Goal: Information Seeking & Learning: Learn about a topic

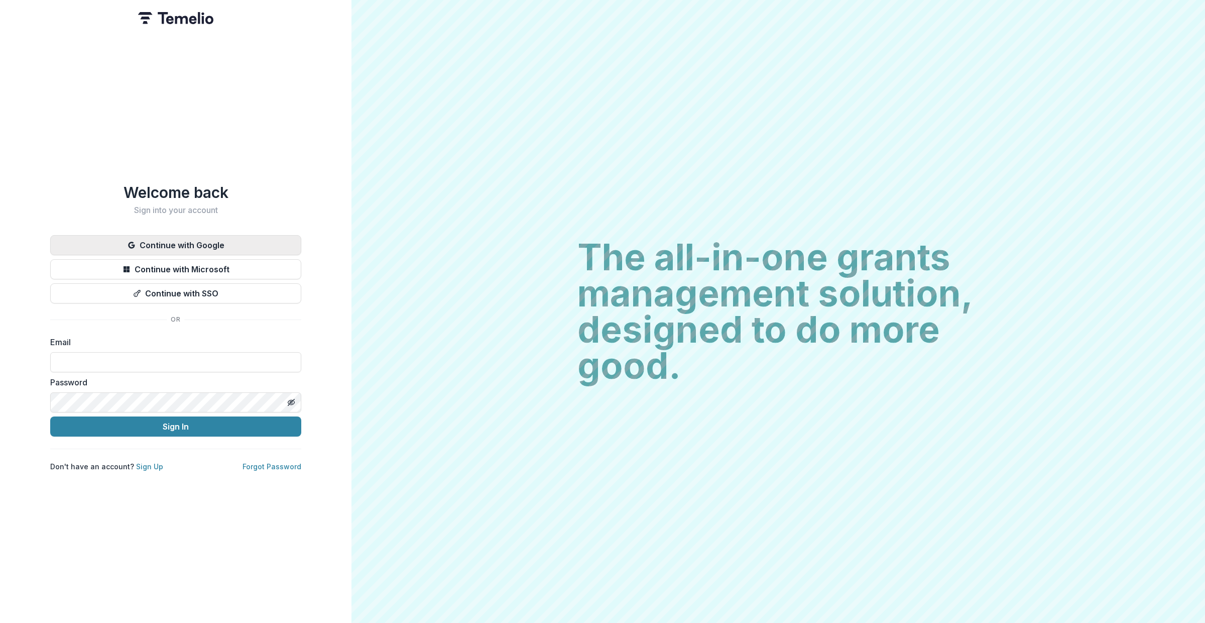
click at [233, 243] on button "Continue with Google" at bounding box center [175, 245] width 251 height 20
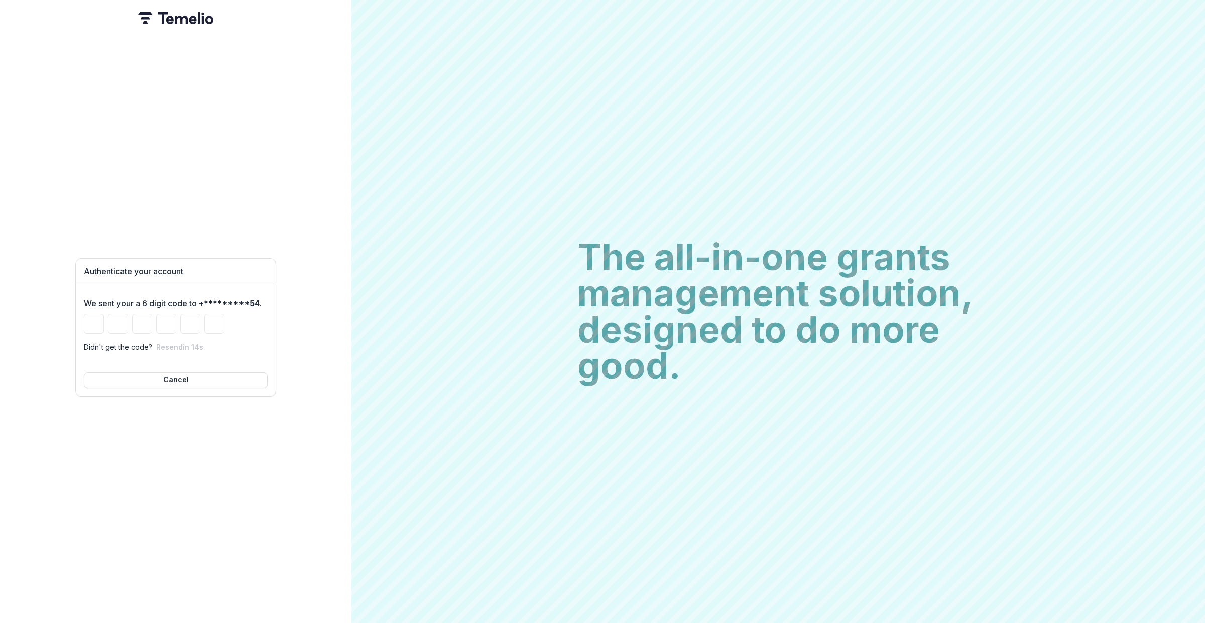
click at [314, 160] on div "Authenticate your account We sent your a 6 digit code to +*********54 . Didn't …" at bounding box center [176, 311] width 352 height 623
drag, startPoint x: 236, startPoint y: 198, endPoint x: 228, endPoint y: 204, distance: 9.8
click at [237, 198] on div "Authenticate your account We sent your a 6 digit code to +*********54 . Didn't …" at bounding box center [175, 327] width 201 height 591
click at [95, 316] on input "Please enter your pin code" at bounding box center [94, 323] width 20 height 20
click at [336, 134] on div "Authenticate your account We sent your a 6 digit code to +*********54 . Didn't …" at bounding box center [176, 311] width 352 height 623
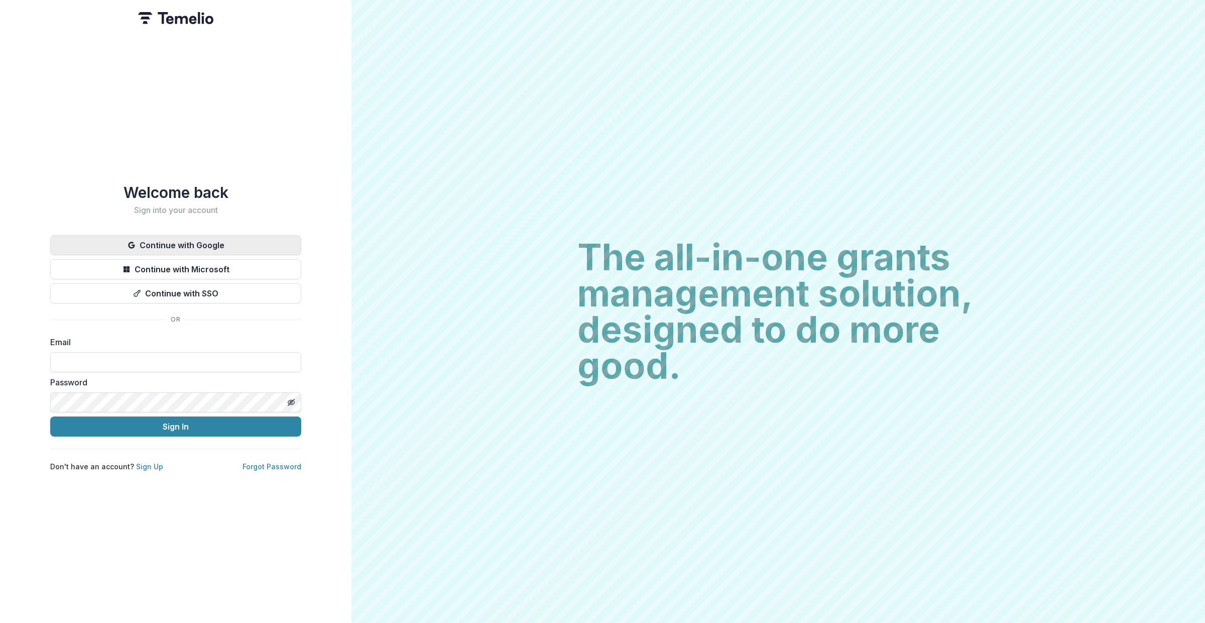
click at [252, 238] on button "Continue with Google" at bounding box center [175, 245] width 251 height 20
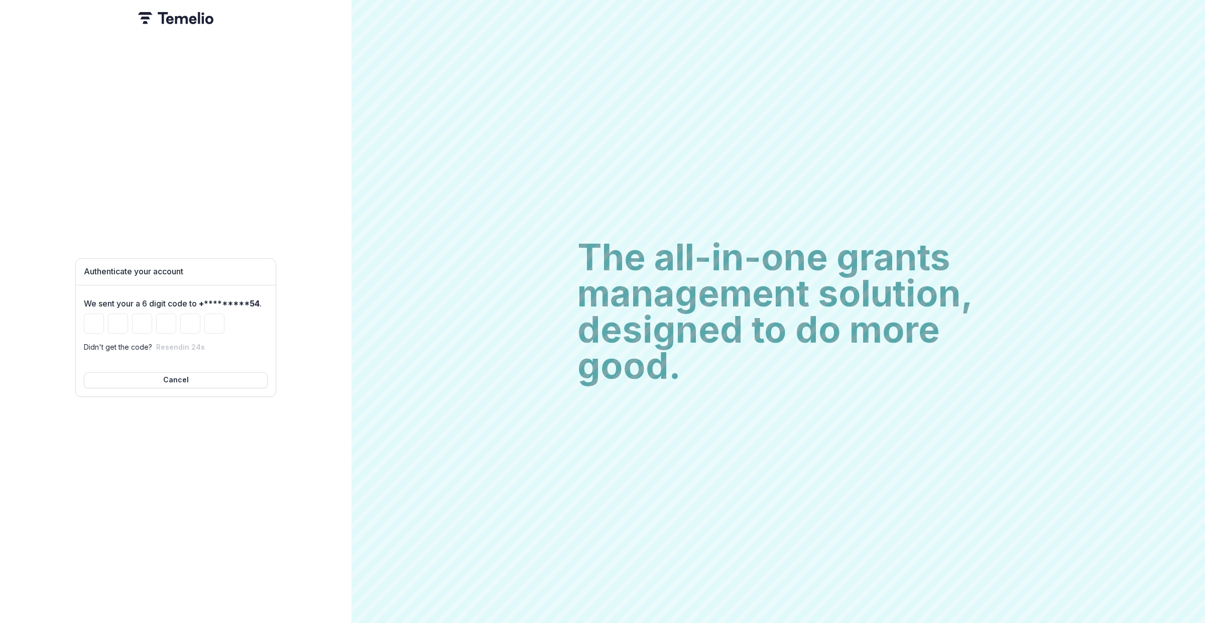
type input "*"
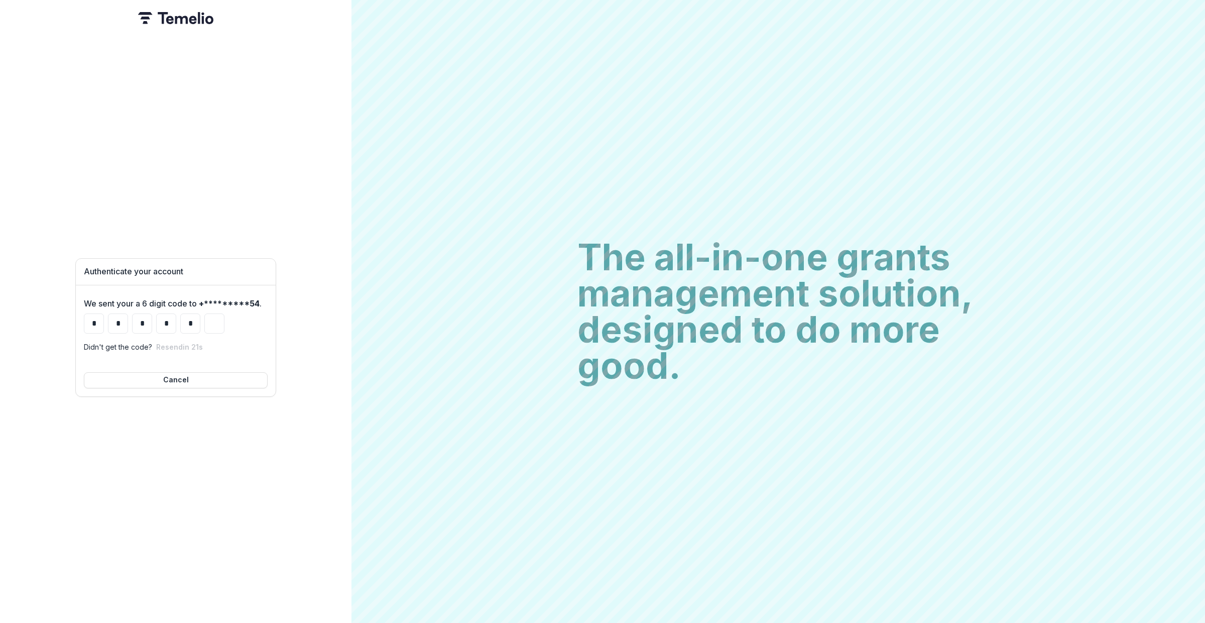
type input "*"
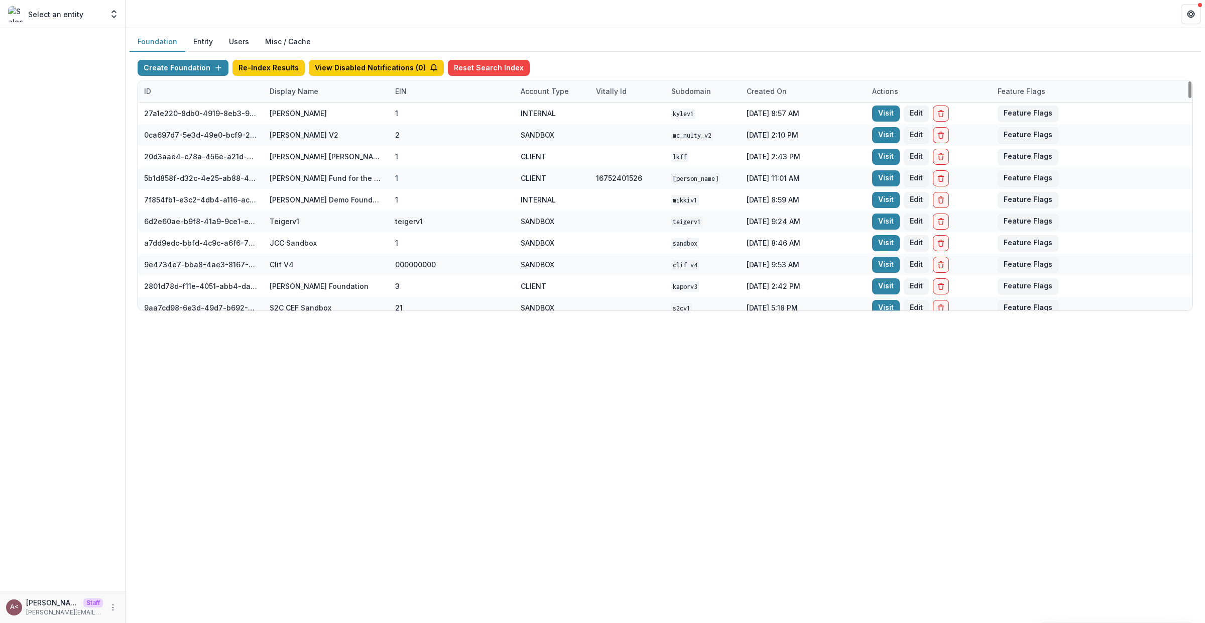
click at [297, 88] on div "Display Name" at bounding box center [294, 91] width 61 height 11
click at [322, 115] on input at bounding box center [326, 114] width 121 height 16
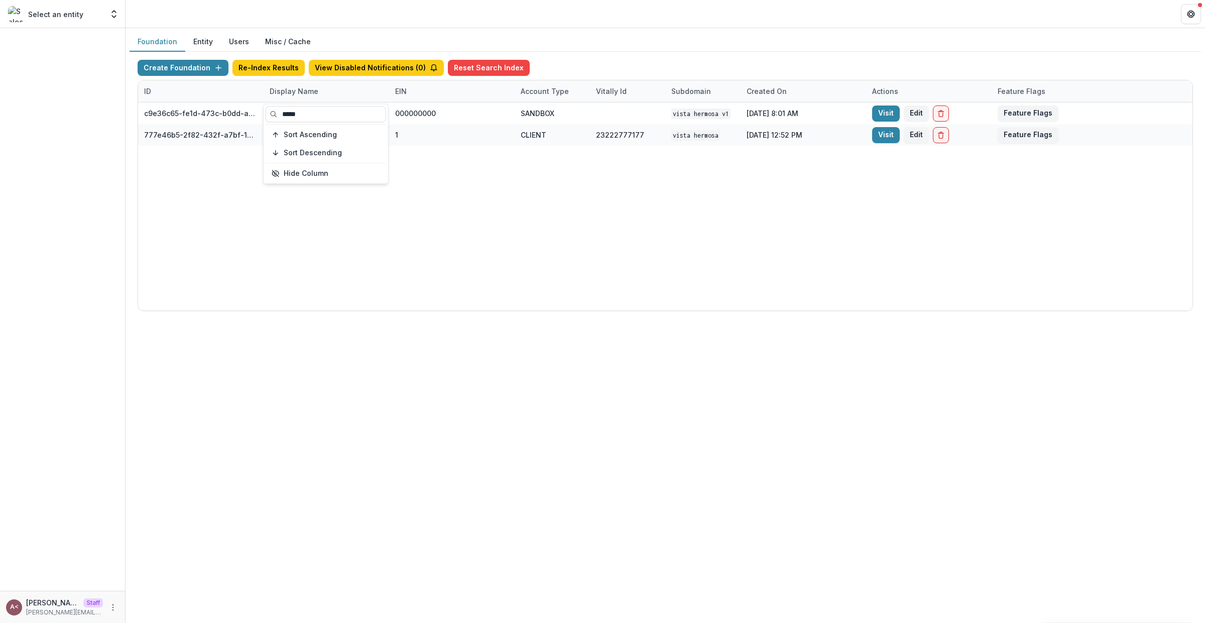
type input "*****"
click at [495, 165] on div "c9e36c65-fe1d-473c-b0dd-a33007827129 Vista Hermosa V1 000000000 SANDBOX Vista H…" at bounding box center [665, 206] width 1055 height 208
drag, startPoint x: 875, startPoint y: 138, endPoint x: 768, endPoint y: 216, distance: 132.6
click at [768, 216] on div "c9e36c65-fe1d-473c-b0dd-a33007827129 Vista Hermosa V1 000000000 SANDBOX Vista H…" at bounding box center [665, 206] width 1055 height 208
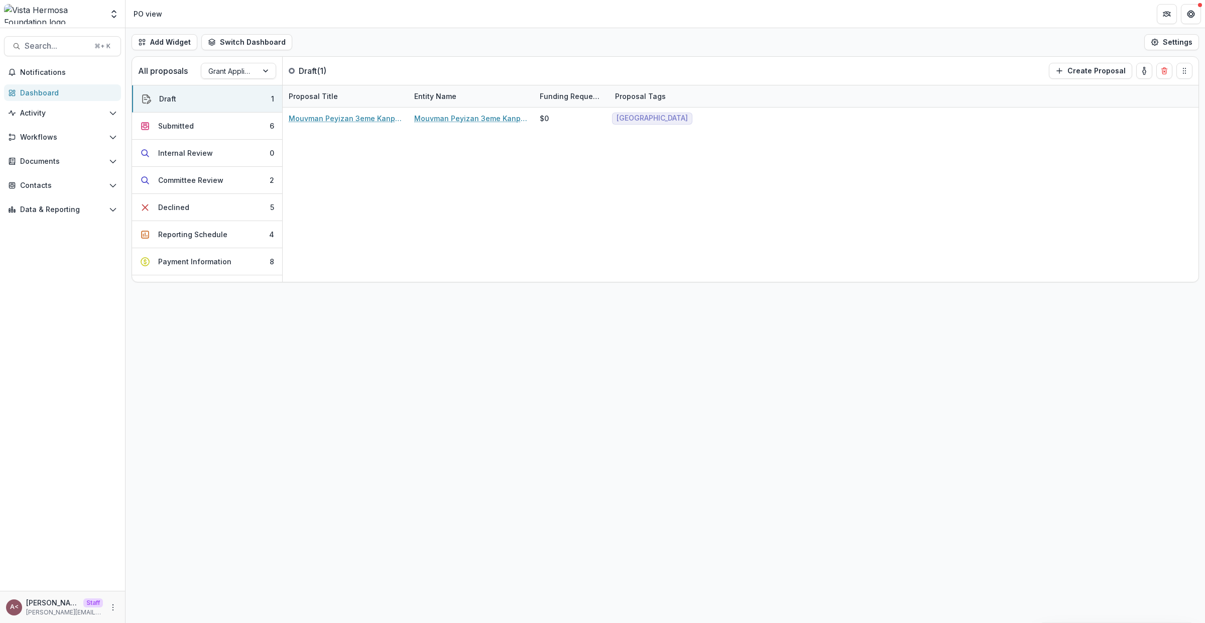
click at [446, 54] on div "Add Widget Switch Dashboard PO view Payments Default New Dashboard Settings" at bounding box center [666, 42] width 1080 height 28
click at [64, 189] on button "Contacts" at bounding box center [62, 185] width 117 height 16
click at [72, 210] on div "Grantees" at bounding box center [72, 205] width 81 height 11
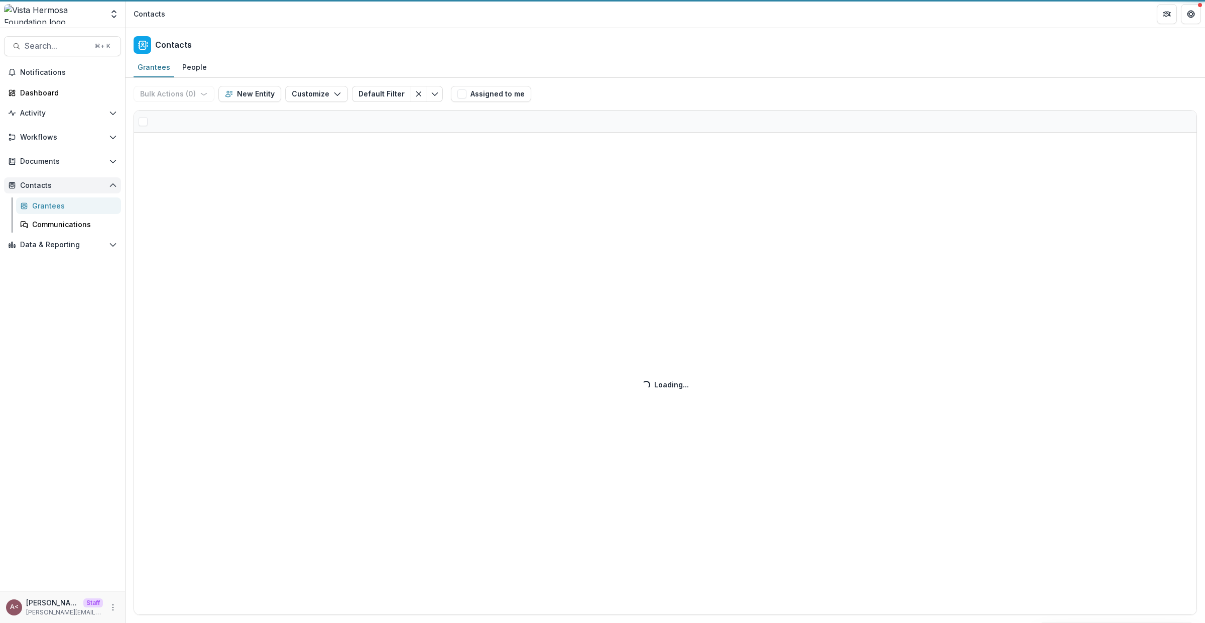
click at [80, 188] on span "Contacts" at bounding box center [62, 185] width 85 height 9
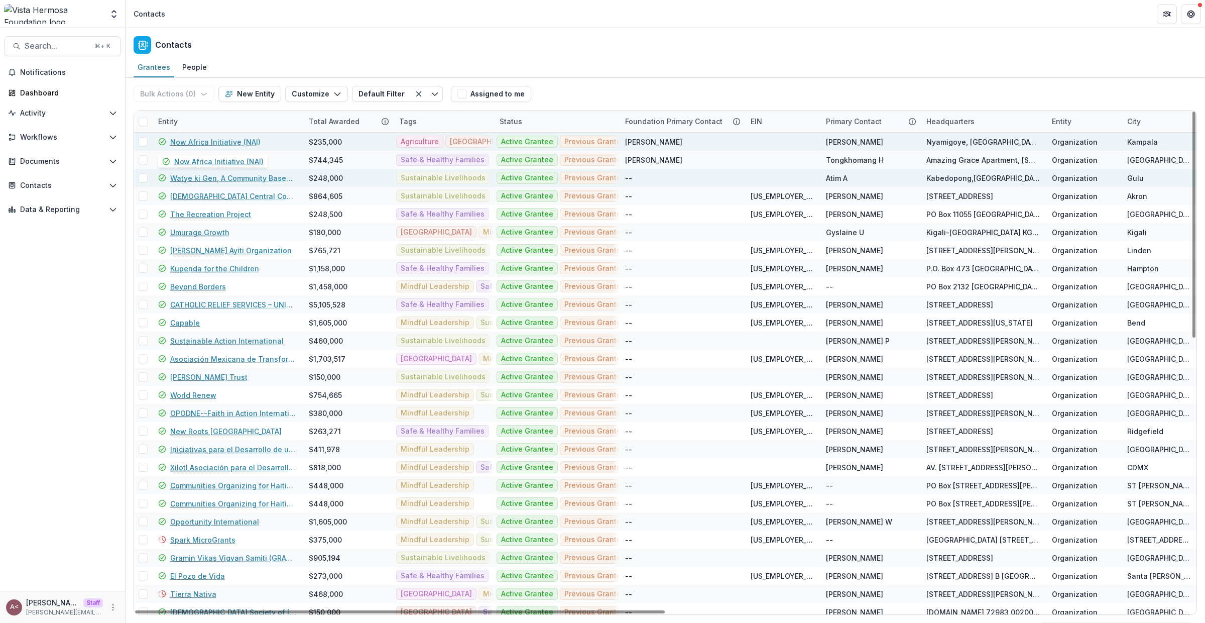
click at [234, 144] on link "Now Africa Initiative (NAI)" at bounding box center [215, 142] width 90 height 11
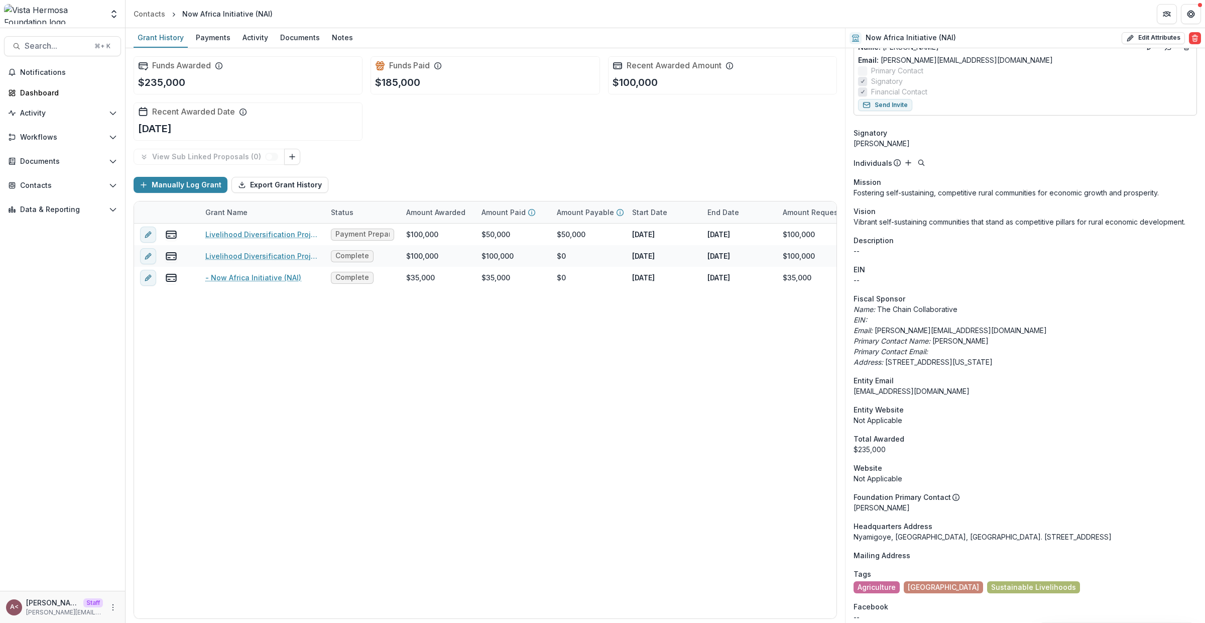
scroll to position [216, 0]
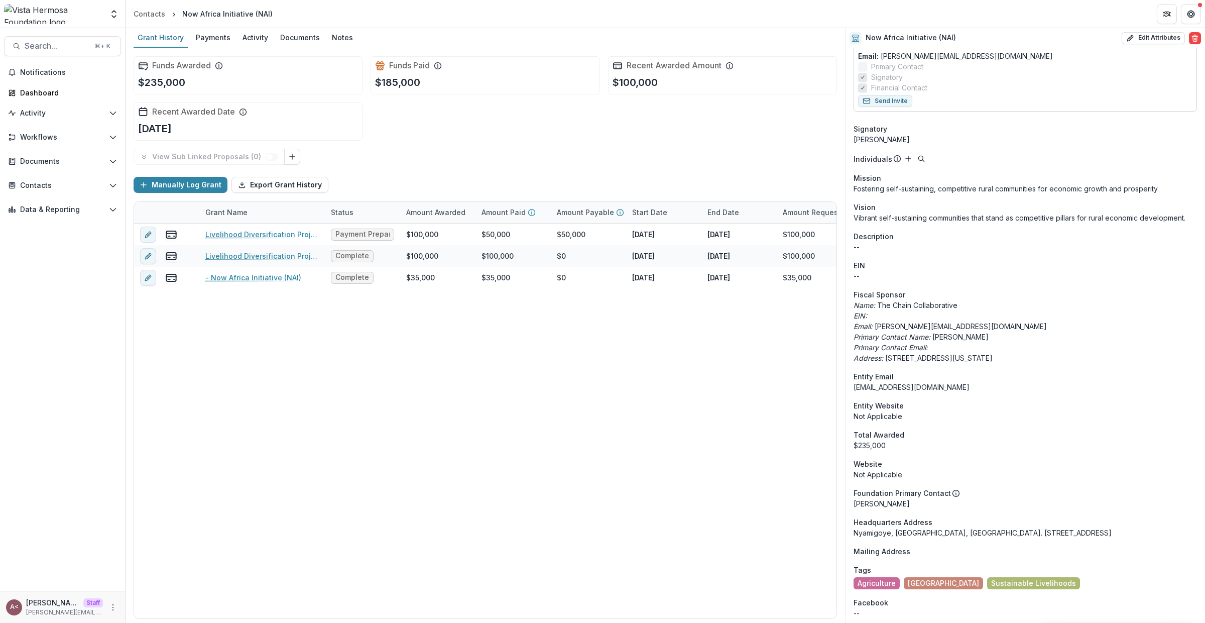
click at [949, 283] on div "Onboarding Completed DBA -- Phone Number -- Team Name : Denis Twinamatsiko Emai…" at bounding box center [1026, 469] width 360 height 1275
click at [142, 20] on link "Contacts" at bounding box center [150, 14] width 40 height 15
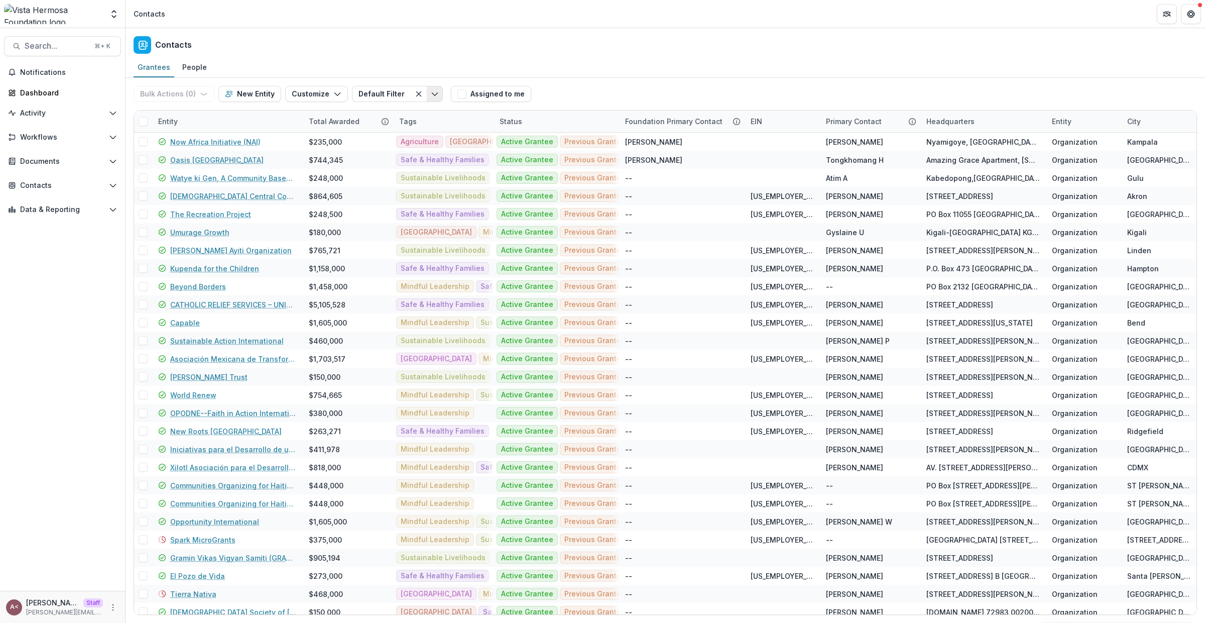
click at [427, 97] on button "Toggle menu" at bounding box center [435, 94] width 16 height 16
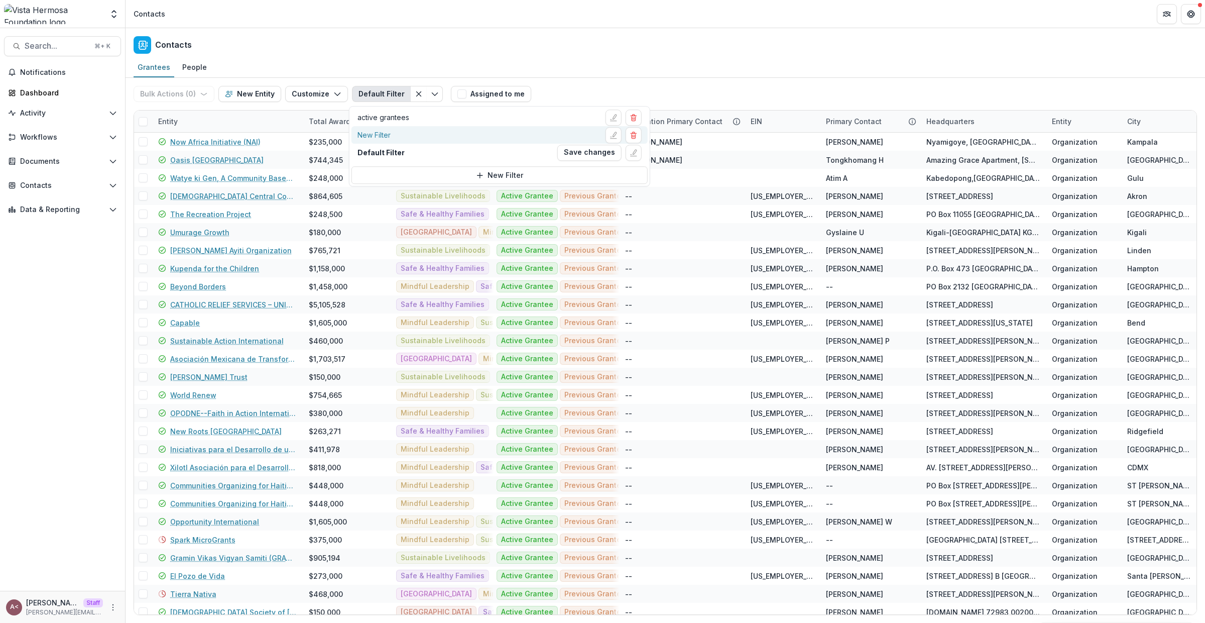
click at [412, 136] on div "New Filter" at bounding box center [500, 135] width 284 height 16
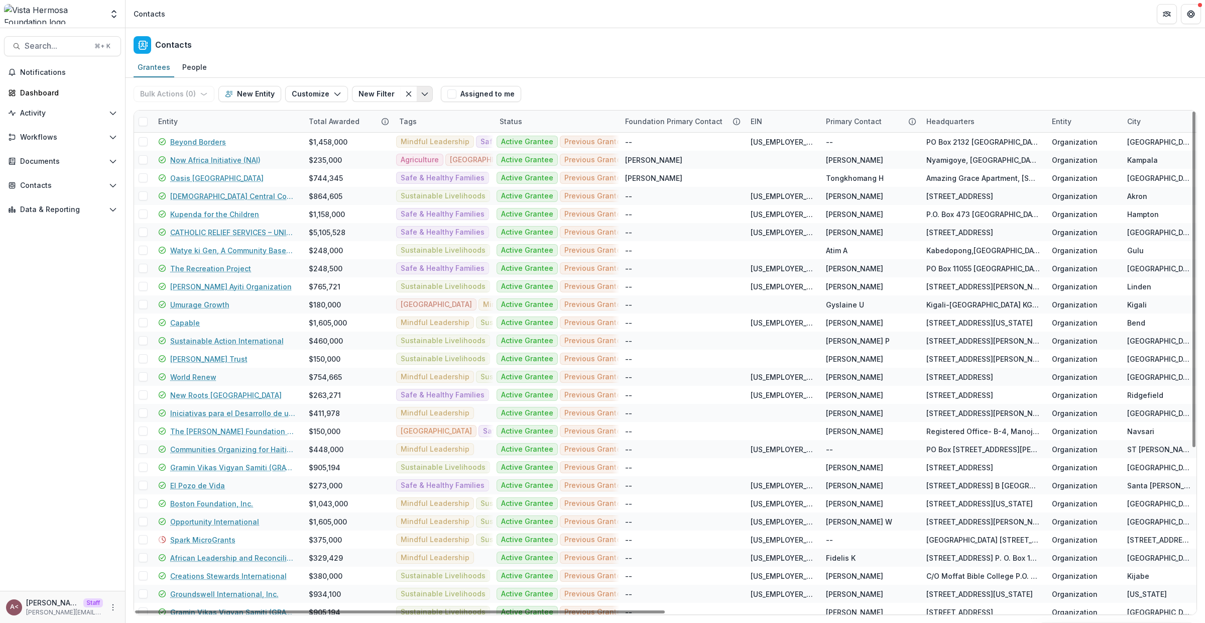
click at [421, 96] on icon "Toggle menu" at bounding box center [425, 94] width 8 height 8
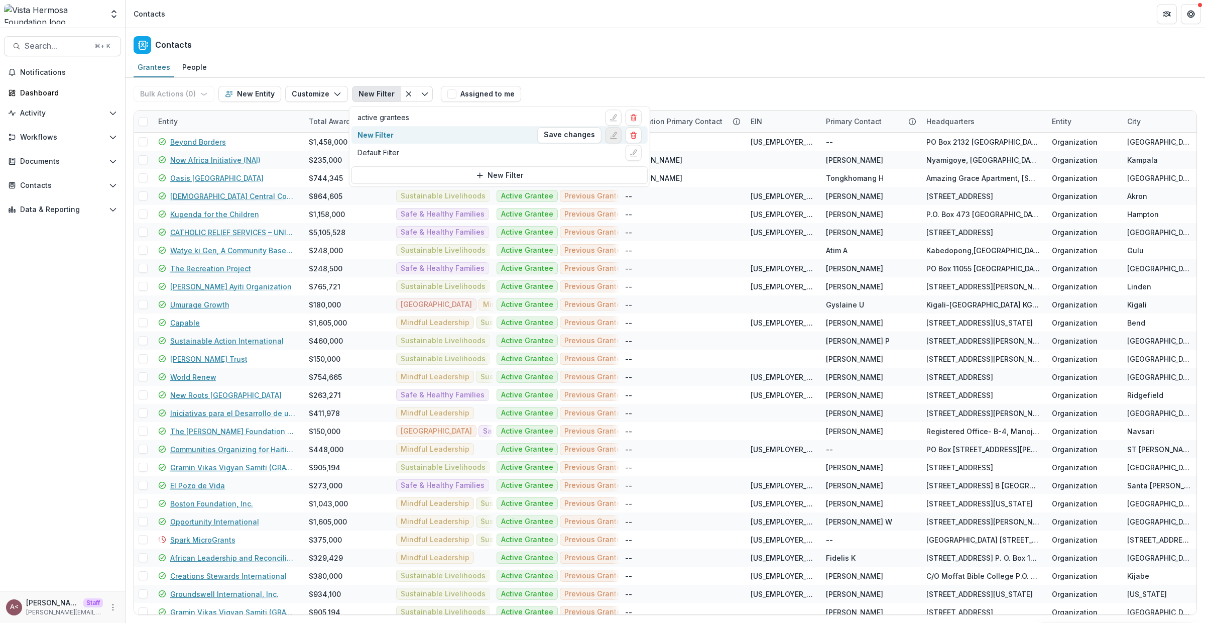
click at [609, 138] on button "Edit filter" at bounding box center [614, 135] width 16 height 16
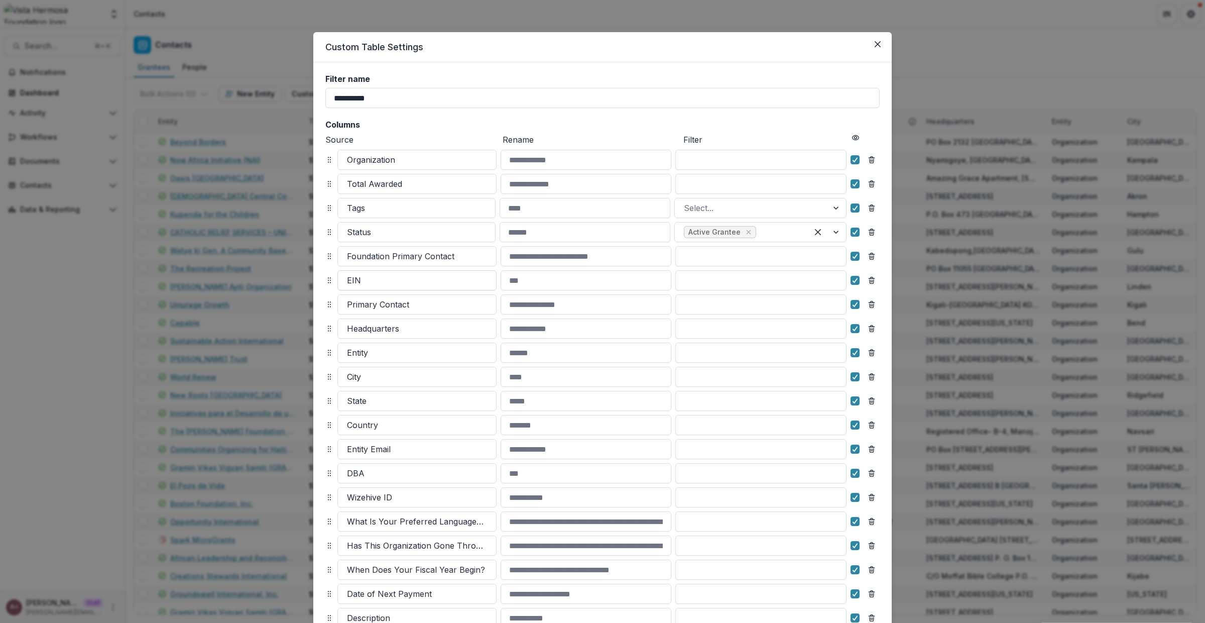
scroll to position [151, 0]
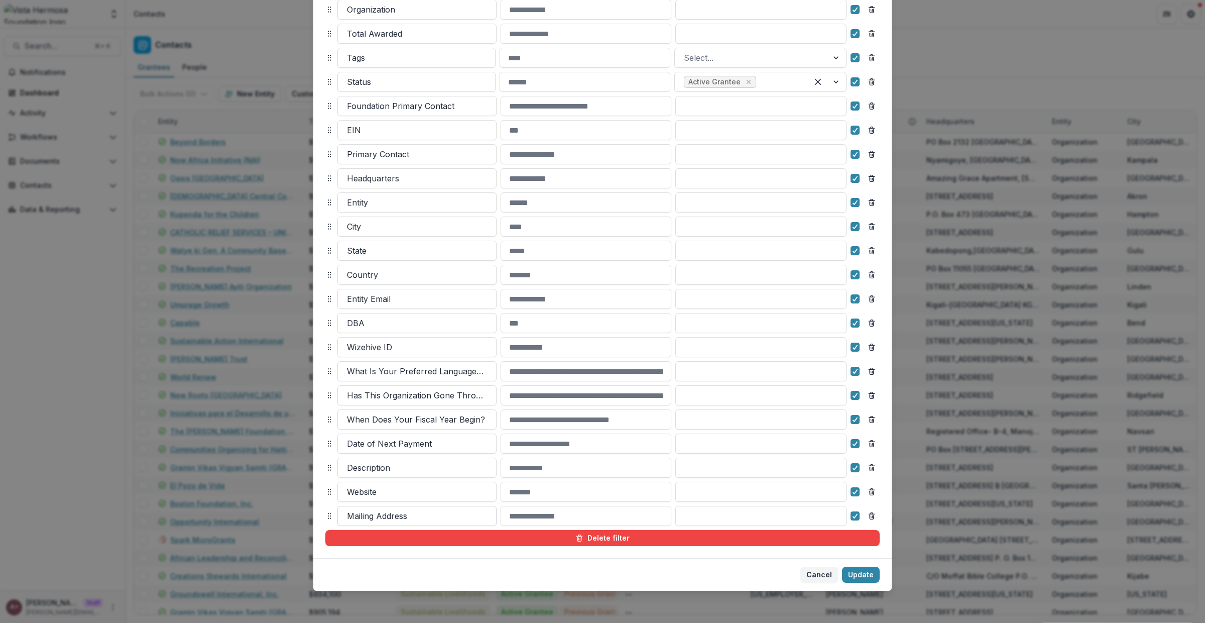
click at [430, 509] on div at bounding box center [417, 516] width 140 height 14
type input "*"
type input "**********"
click at [424, 513] on div at bounding box center [417, 516] width 140 height 14
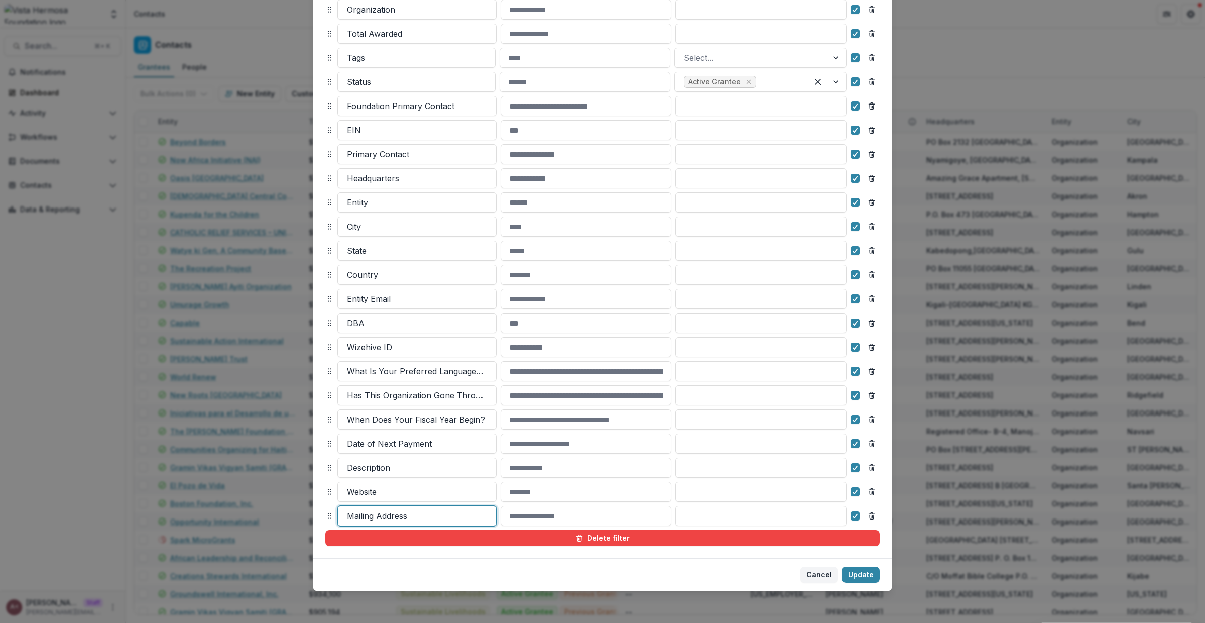
click at [424, 513] on div at bounding box center [417, 516] width 140 height 14
click at [434, 510] on div at bounding box center [417, 516] width 140 height 14
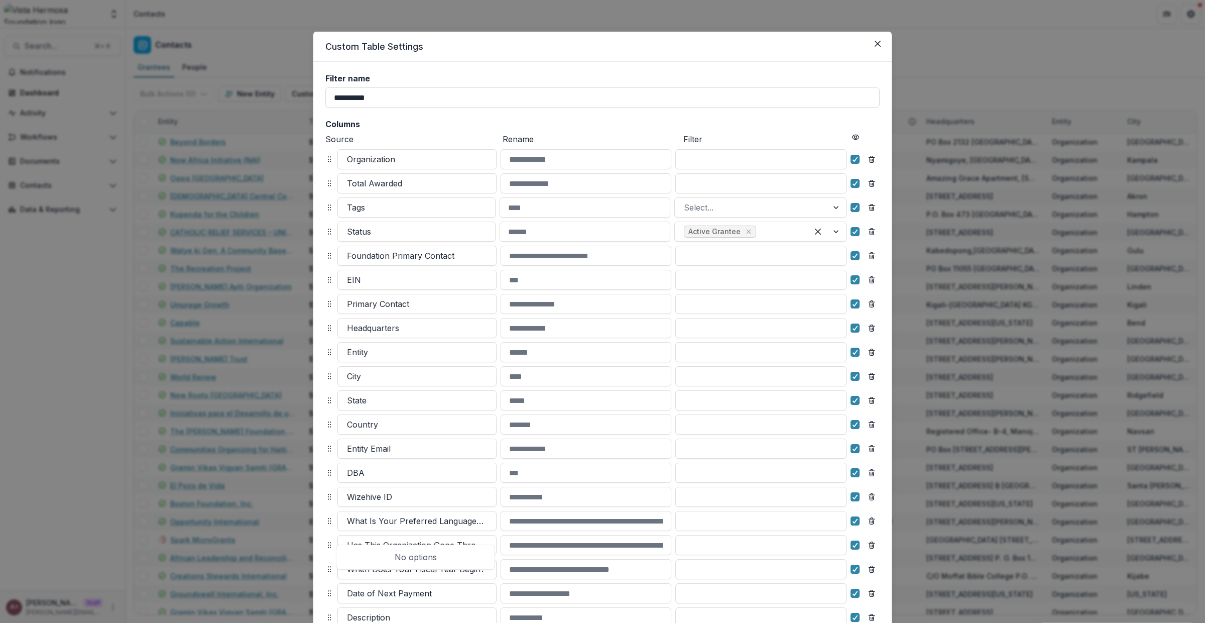
scroll to position [0, 0]
click at [430, 192] on div "Total Awarded" at bounding box center [416, 184] width 159 height 20
type input "*"
click at [496, 128] on h2 "Columns" at bounding box center [602, 125] width 554 height 10
click at [879, 46] on button "Close" at bounding box center [878, 44] width 16 height 16
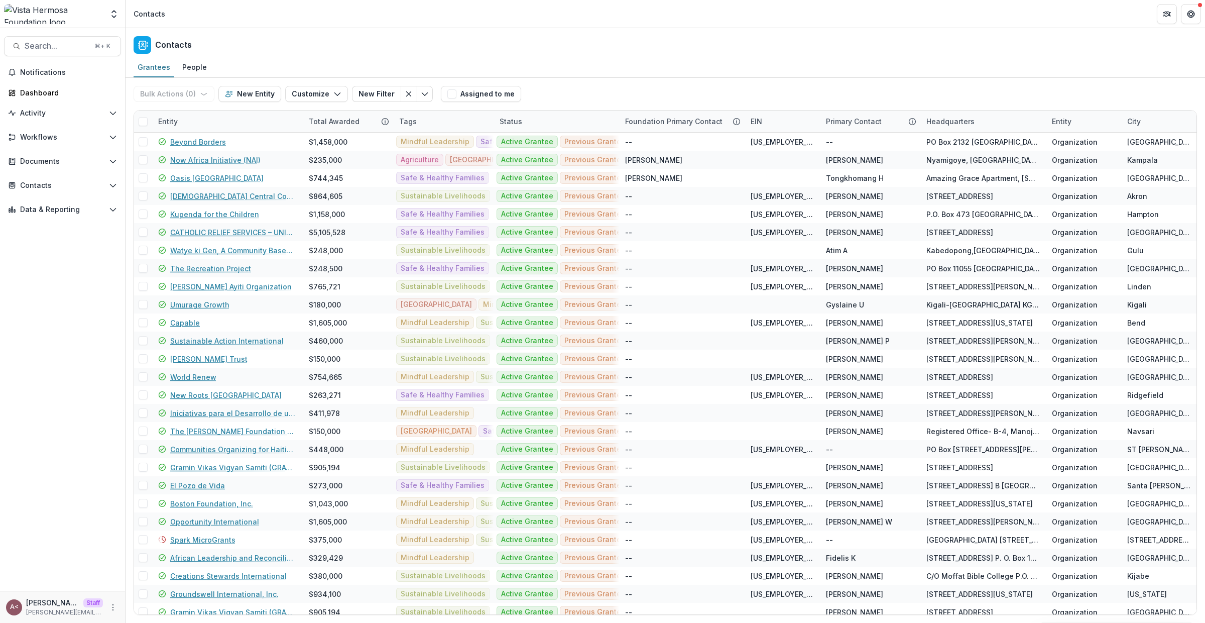
click at [586, 83] on div "Bulk Actions ( 0 ) Send Email Create Proposals Create Tasks New Entity Customiz…" at bounding box center [666, 94] width 1064 height 32
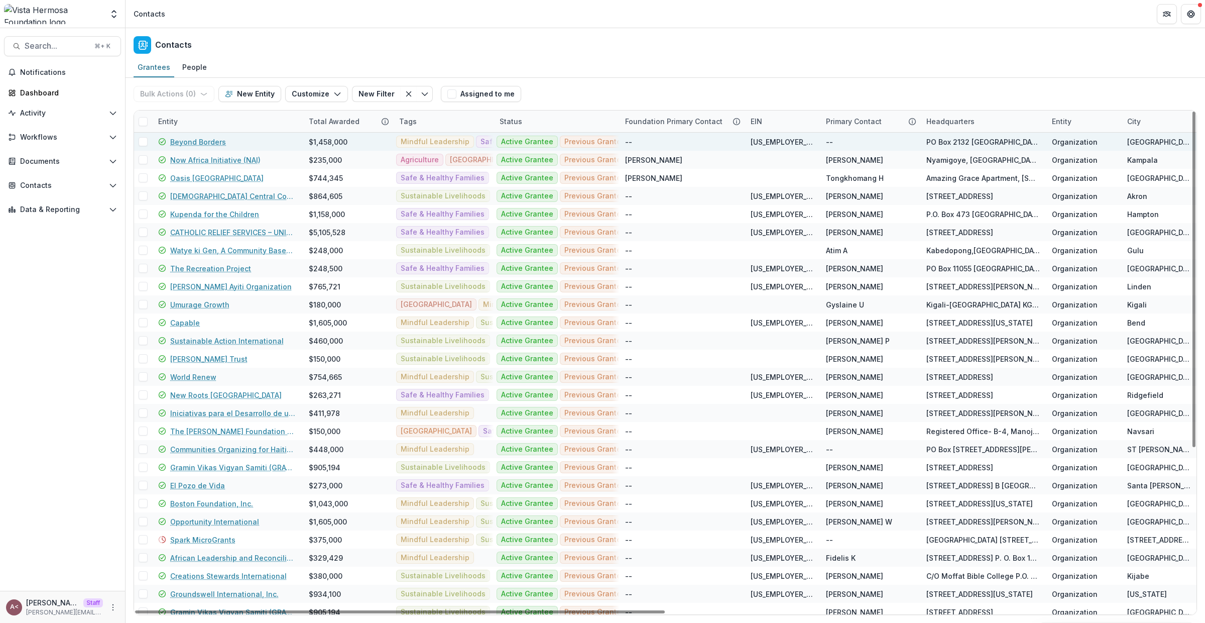
click at [201, 137] on link "Beyond Borders" at bounding box center [198, 142] width 56 height 11
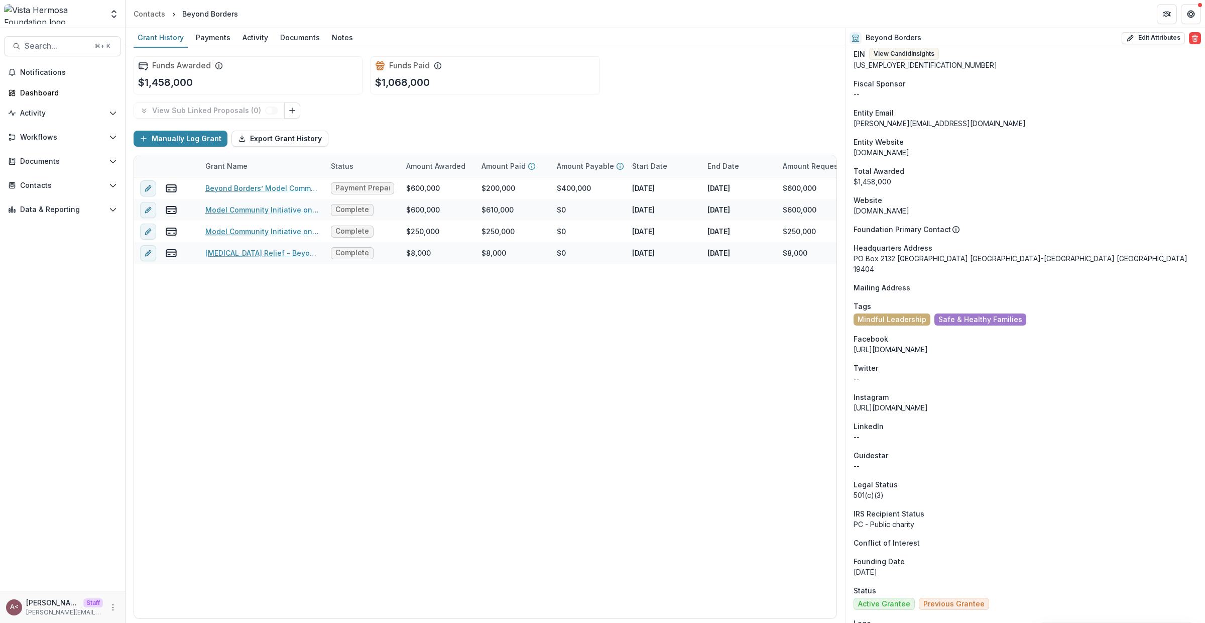
scroll to position [487, 0]
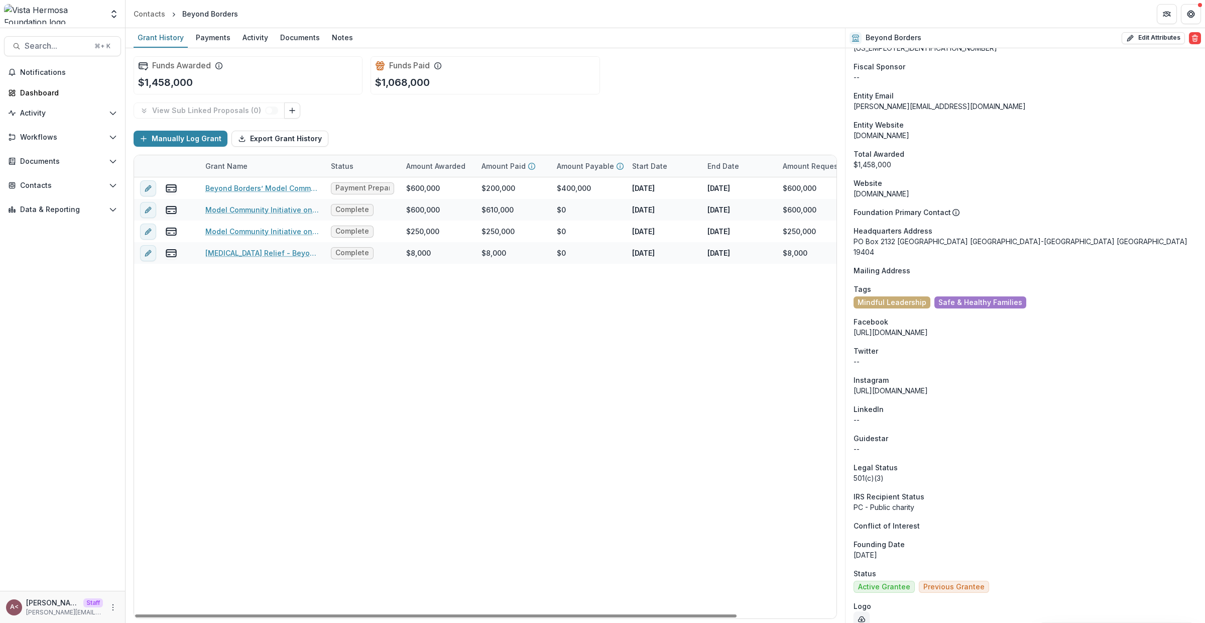
click at [466, 132] on div "Manually Log Grant Export Grant History" at bounding box center [486, 139] width 704 height 32
click at [156, 12] on div "Contacts" at bounding box center [150, 14] width 32 height 11
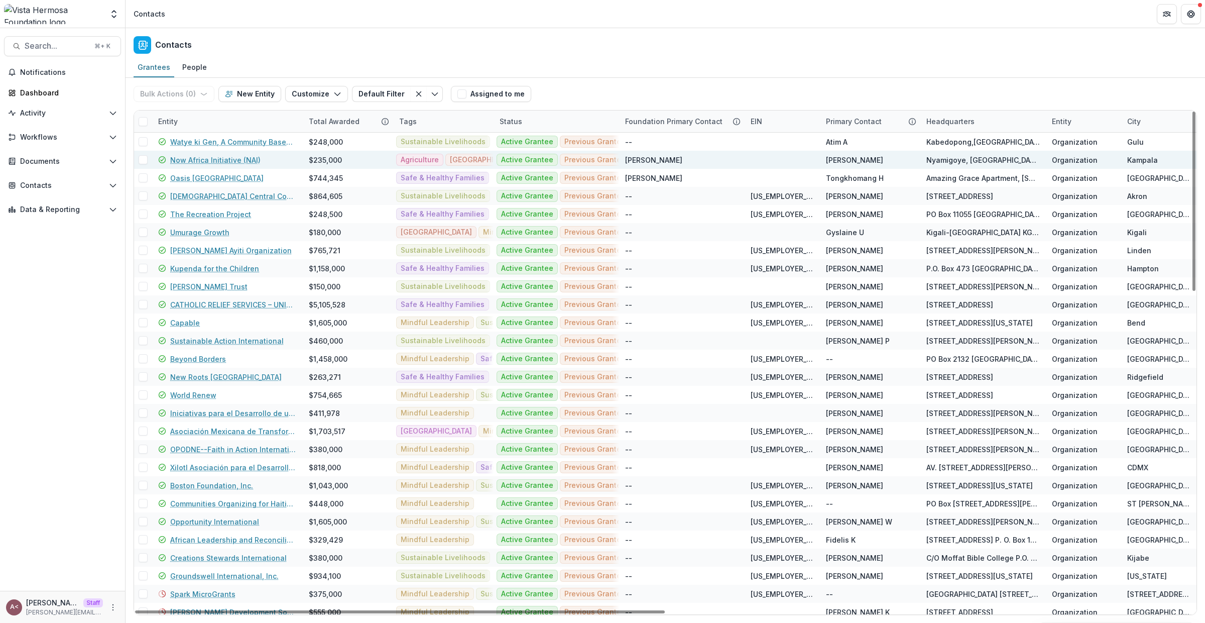
click at [222, 157] on link "Now Africa Initiative (NAI)" at bounding box center [215, 160] width 90 height 11
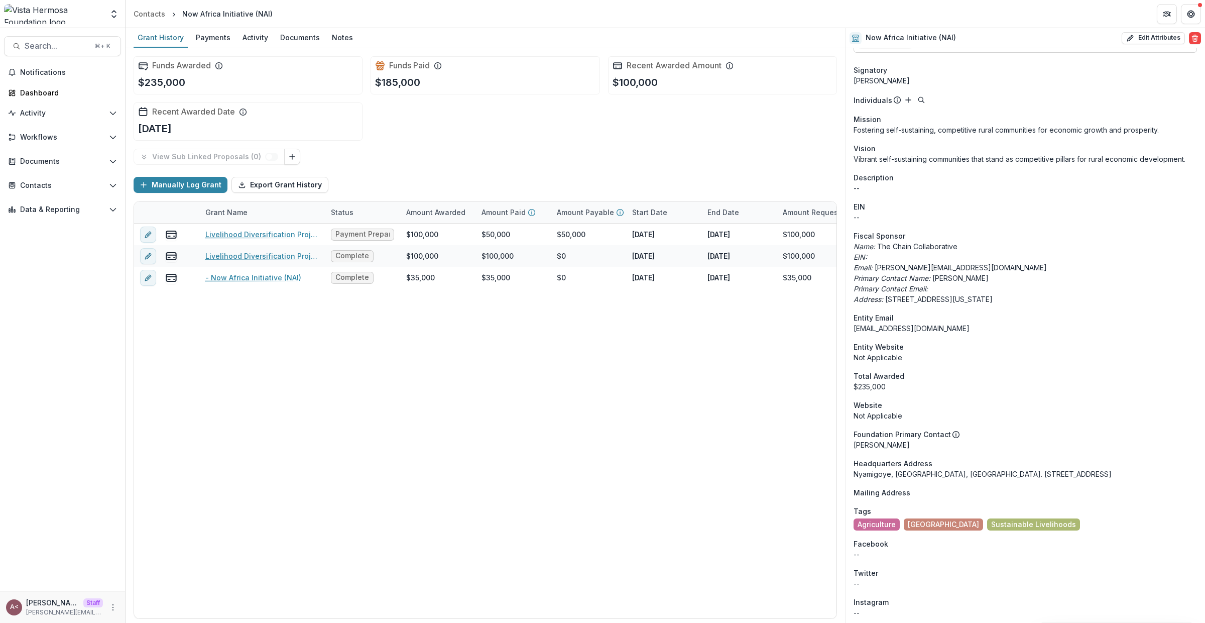
scroll to position [443, 0]
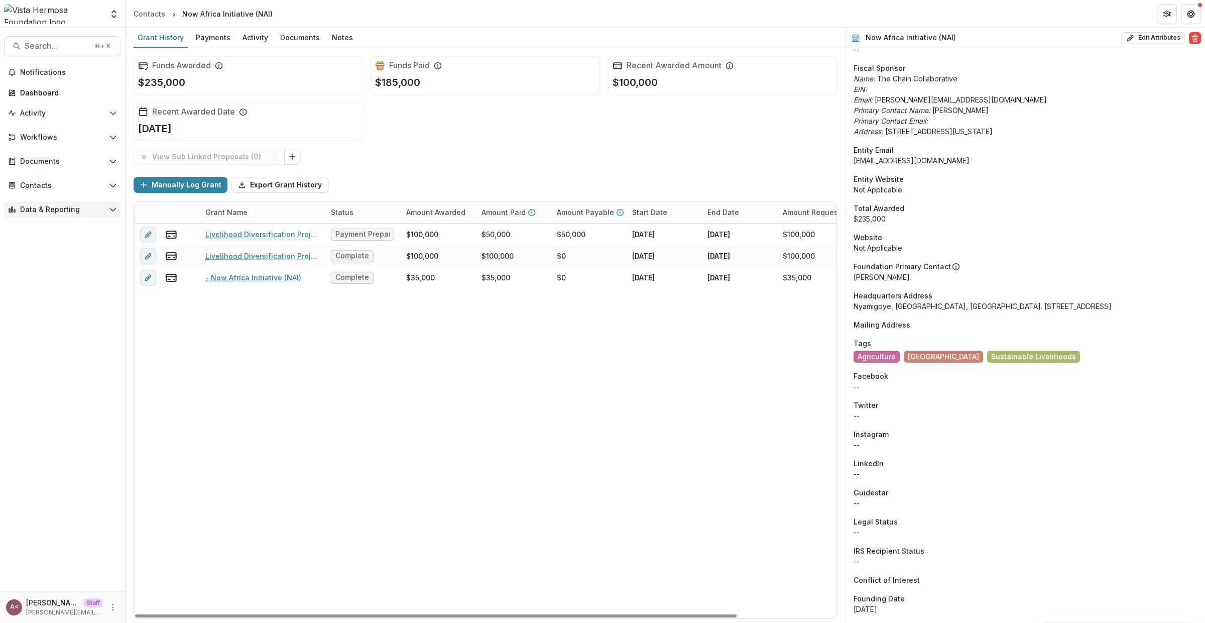
click at [93, 215] on button "Data & Reporting" at bounding box center [62, 209] width 117 height 16
click at [65, 239] on div "Dashboard Data Report" at bounding box center [68, 238] width 113 height 35
click at [62, 246] on div "Data Report" at bounding box center [72, 248] width 81 height 11
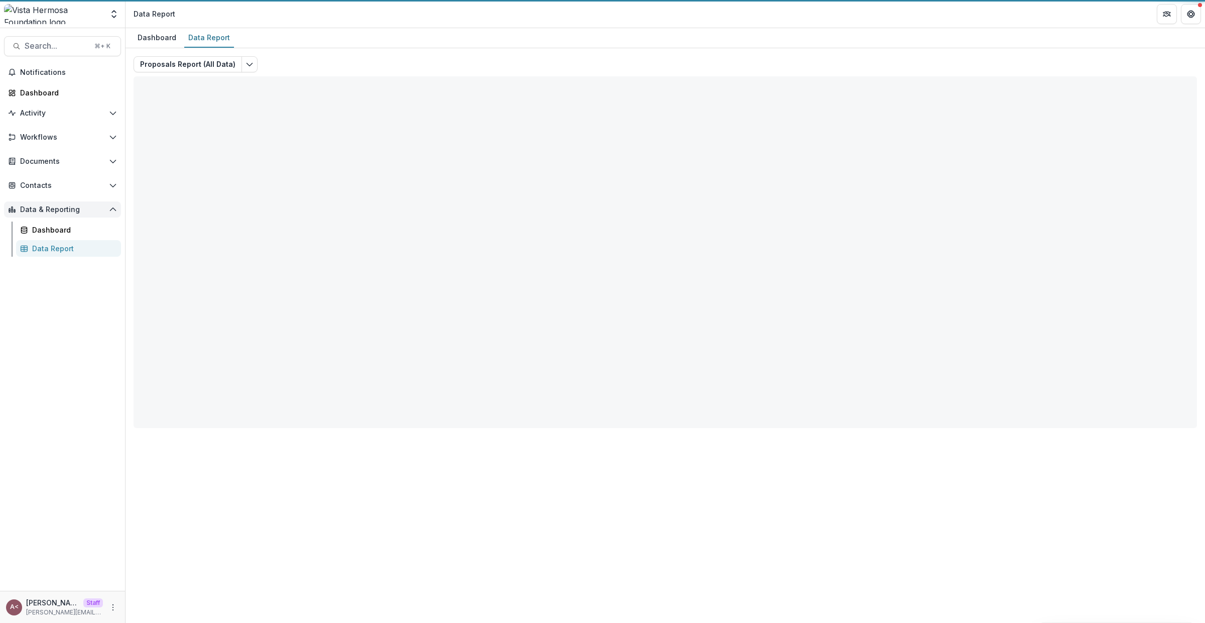
click at [89, 212] on span "Data & Reporting" at bounding box center [62, 209] width 85 height 9
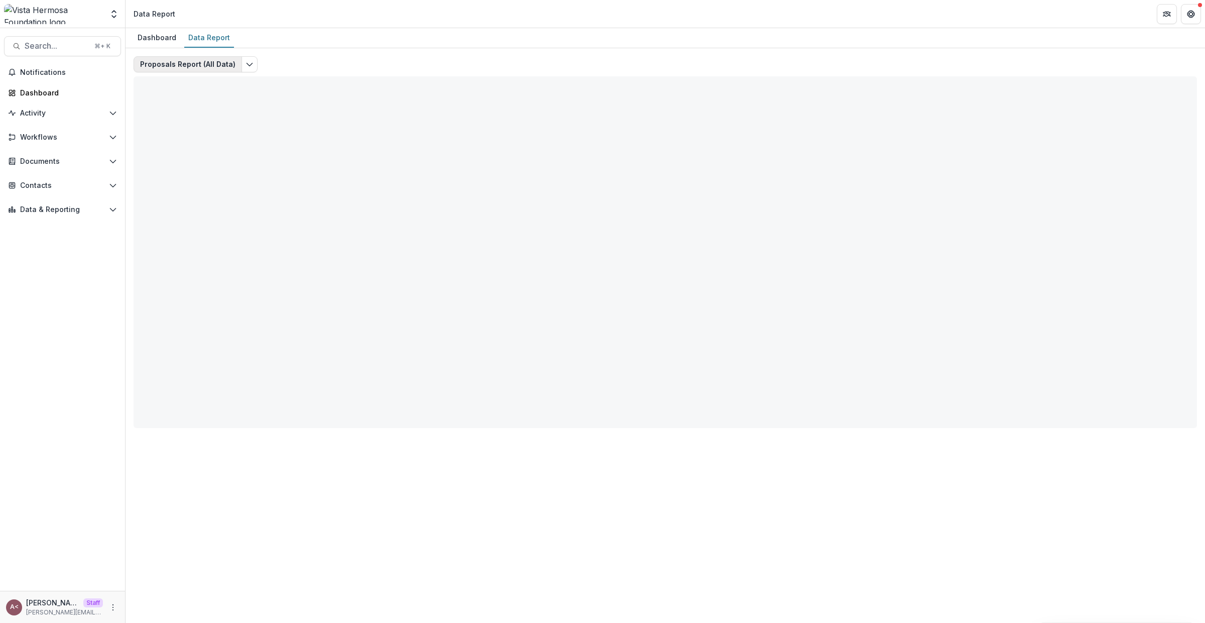
click at [213, 61] on button "Proposals Report (All Data)" at bounding box center [188, 64] width 108 height 16
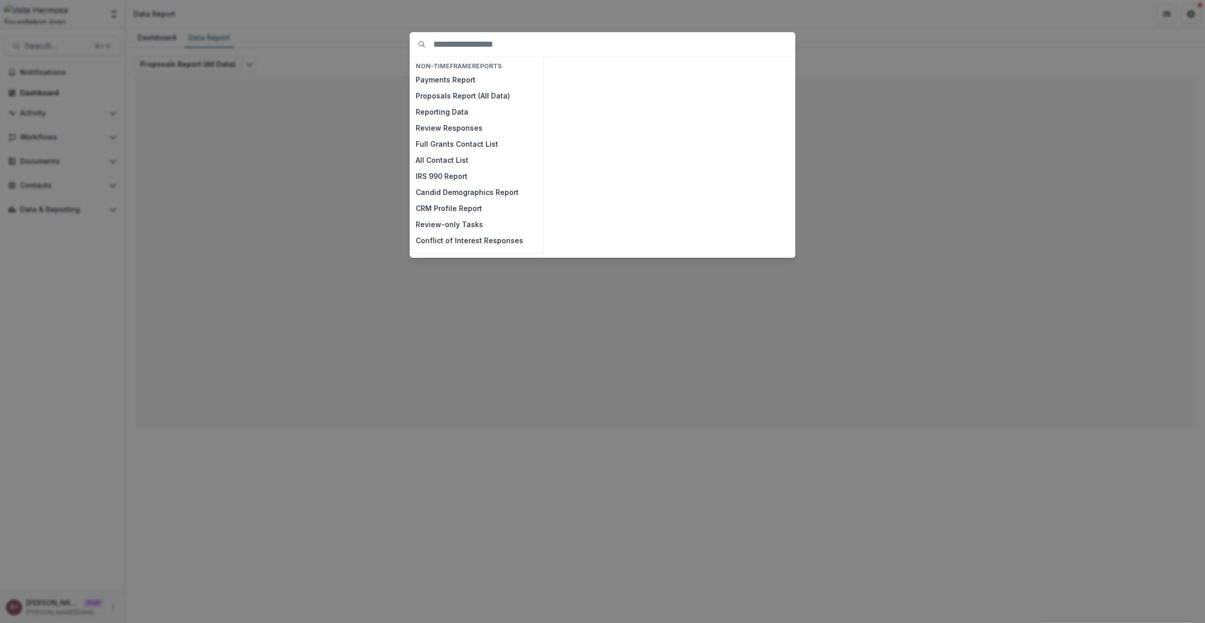
click at [328, 71] on div "NON-TIMEFRAME Reports Payments Report Proposals Report (All Data) Reporting Dat…" at bounding box center [602, 311] width 1205 height 623
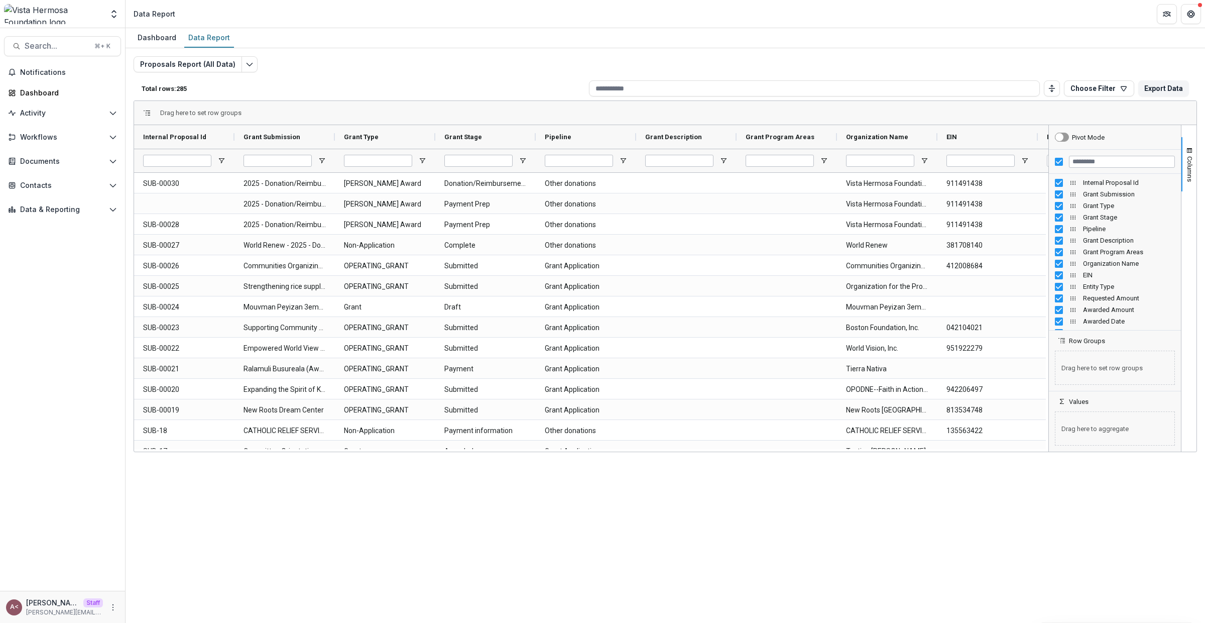
drag, startPoint x: 1055, startPoint y: 225, endPoint x: 882, endPoint y: 219, distance: 173.3
click at [1048, 220] on div at bounding box center [1049, 288] width 3 height 326
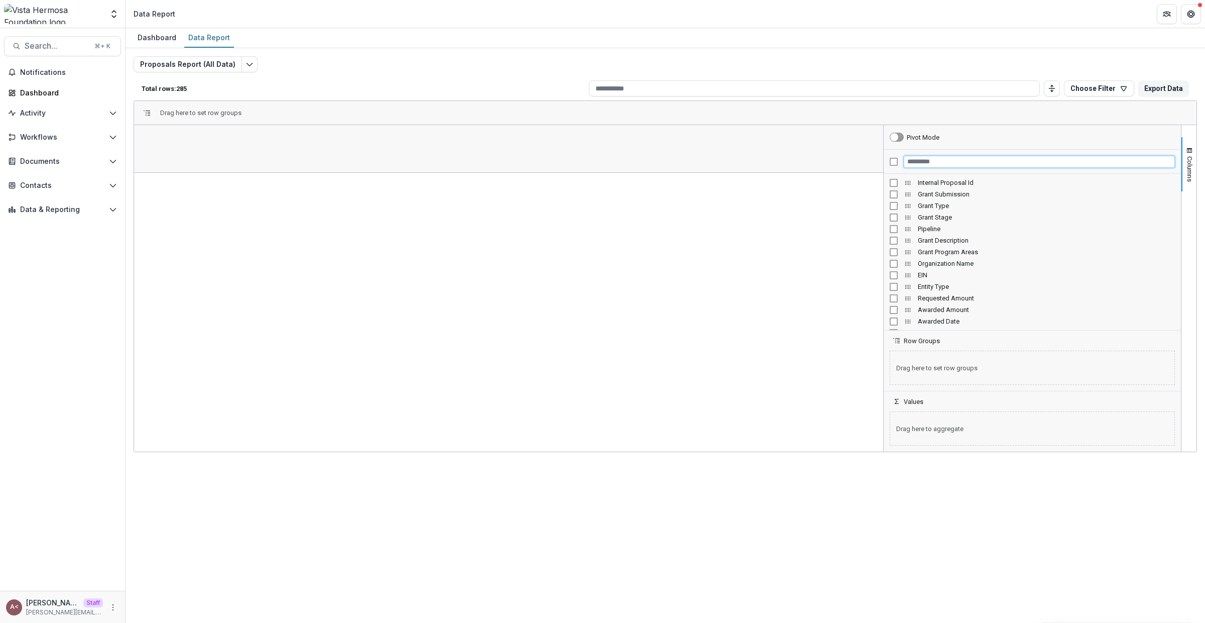
click at [940, 163] on input "Filter Columns Input" at bounding box center [1039, 162] width 271 height 12
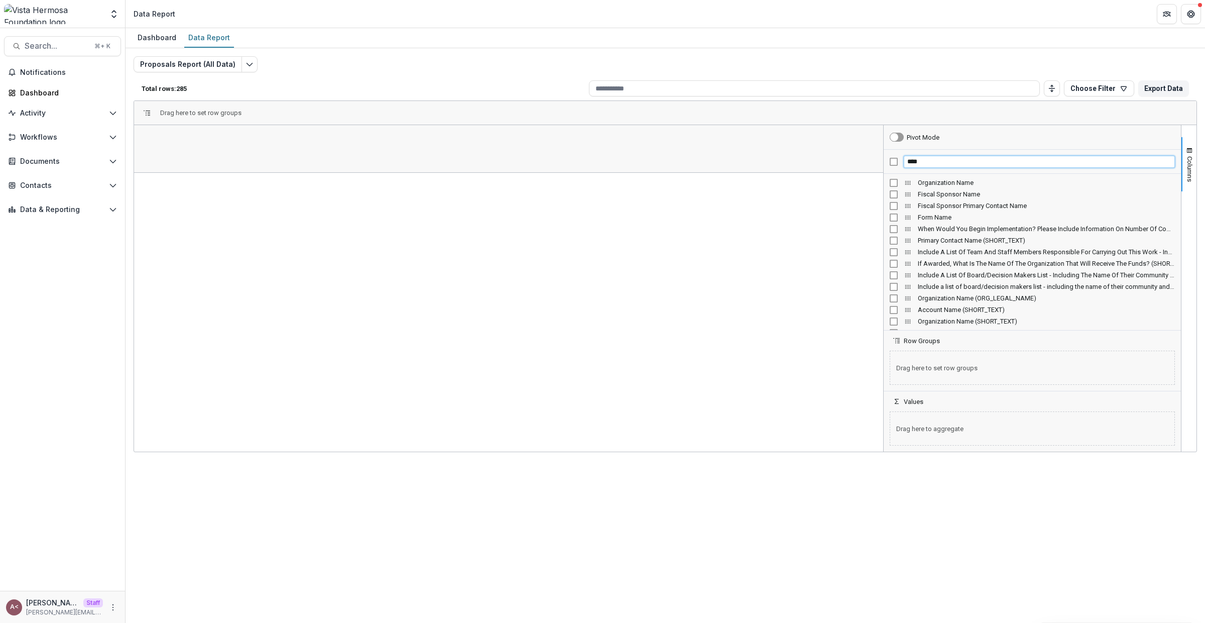
type input "****"
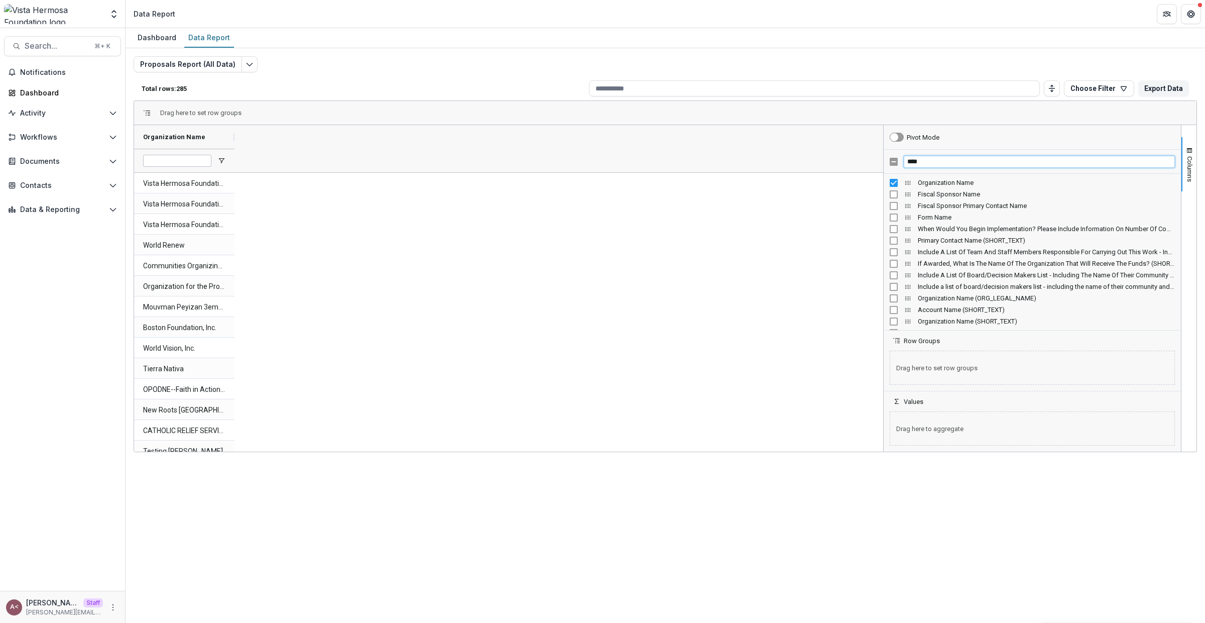
click at [952, 160] on input "****" at bounding box center [1039, 162] width 271 height 12
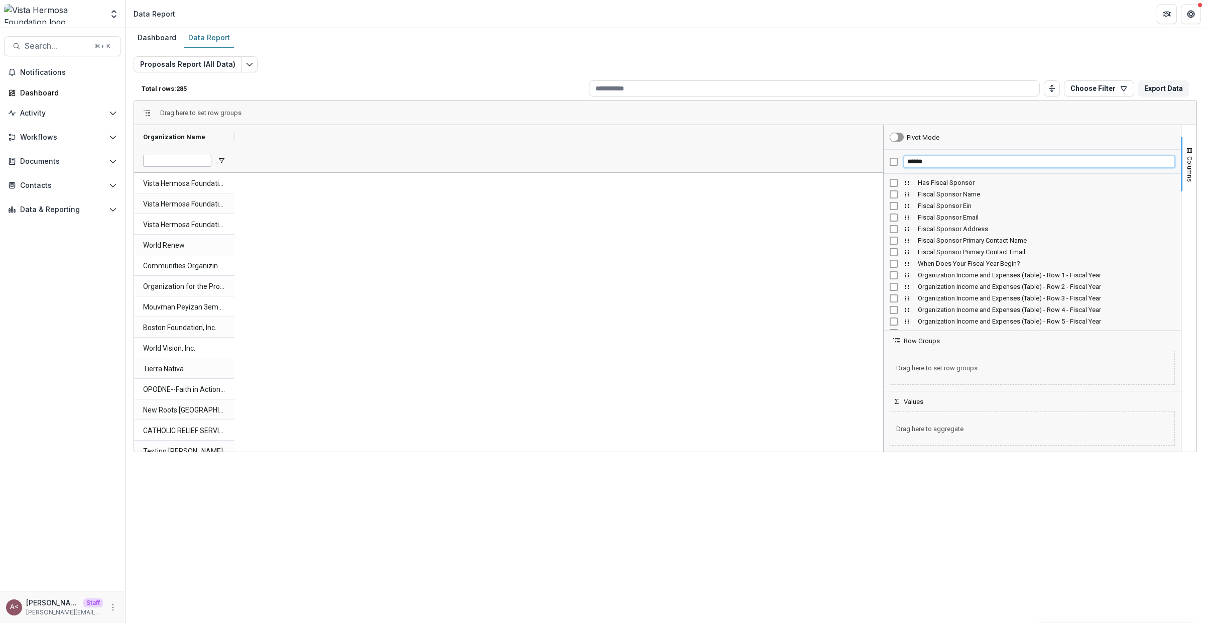
type input "******"
click at [888, 185] on div "Has Fiscal Sponsor" at bounding box center [1032, 183] width 297 height 12
click at [607, 148] on div "Organization Name Has Fiscal Sponsor" at bounding box center [508, 148] width 749 height 47
click at [323, 161] on span "Open Filter Menu" at bounding box center [322, 161] width 8 height 8
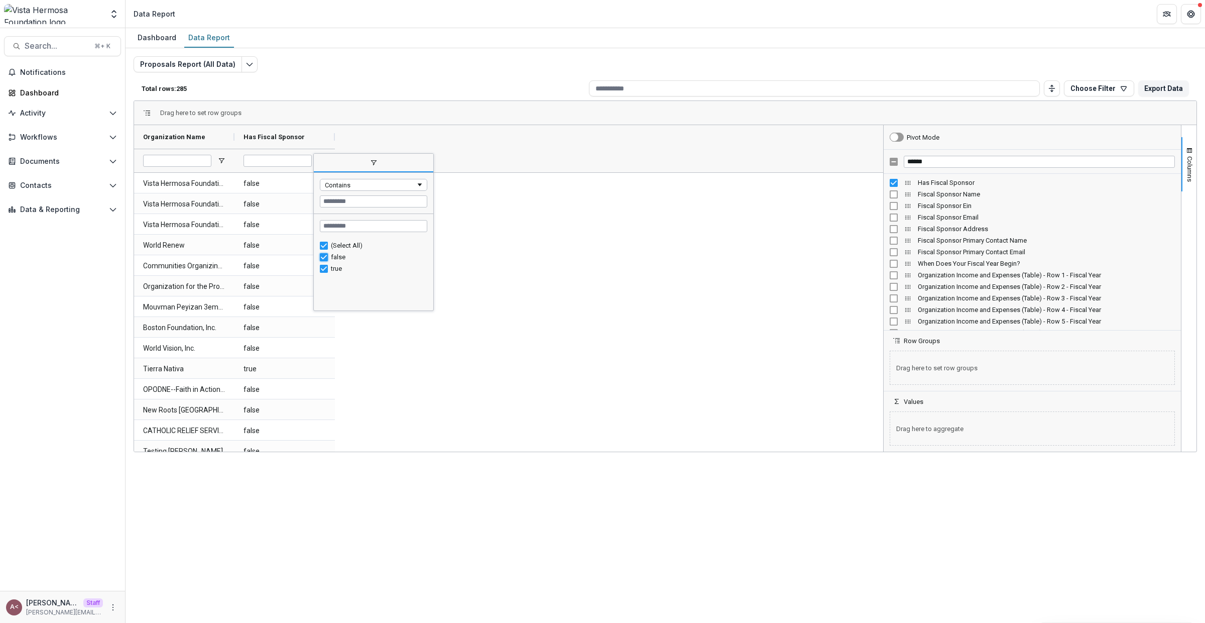
type input "********"
click at [535, 212] on div "Tierra Nativa true Creations Stewards International true Umurage Growth true No…" at bounding box center [507, 327] width 747 height 309
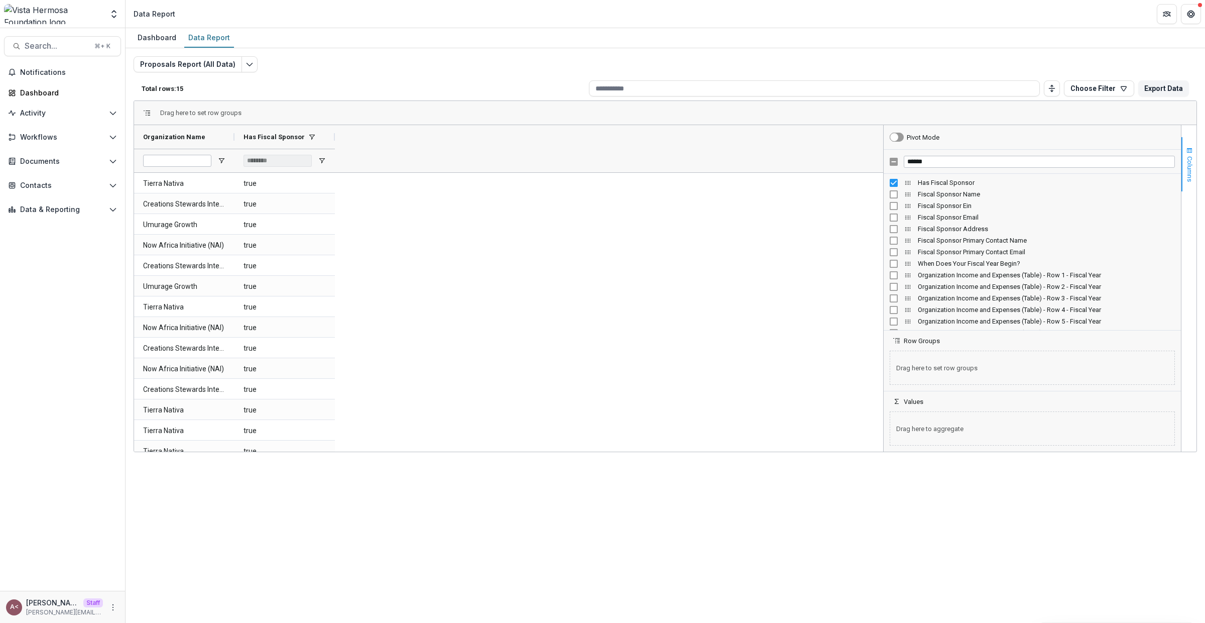
click at [1191, 176] on span "Columns" at bounding box center [1190, 169] width 8 height 26
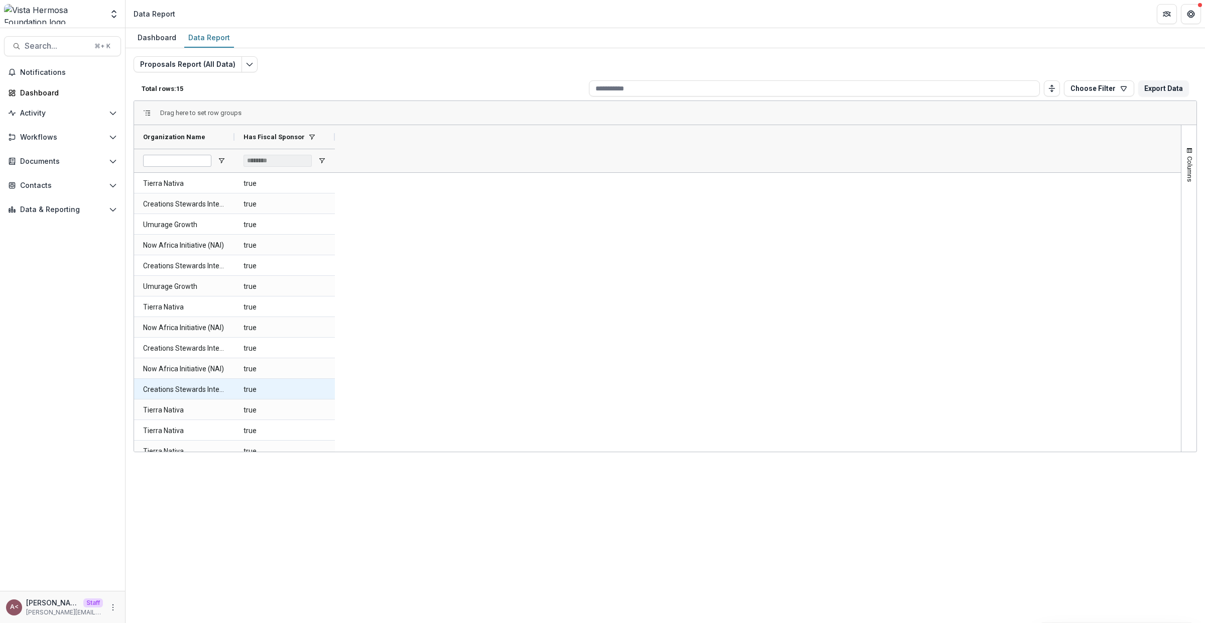
scroll to position [30, 0]
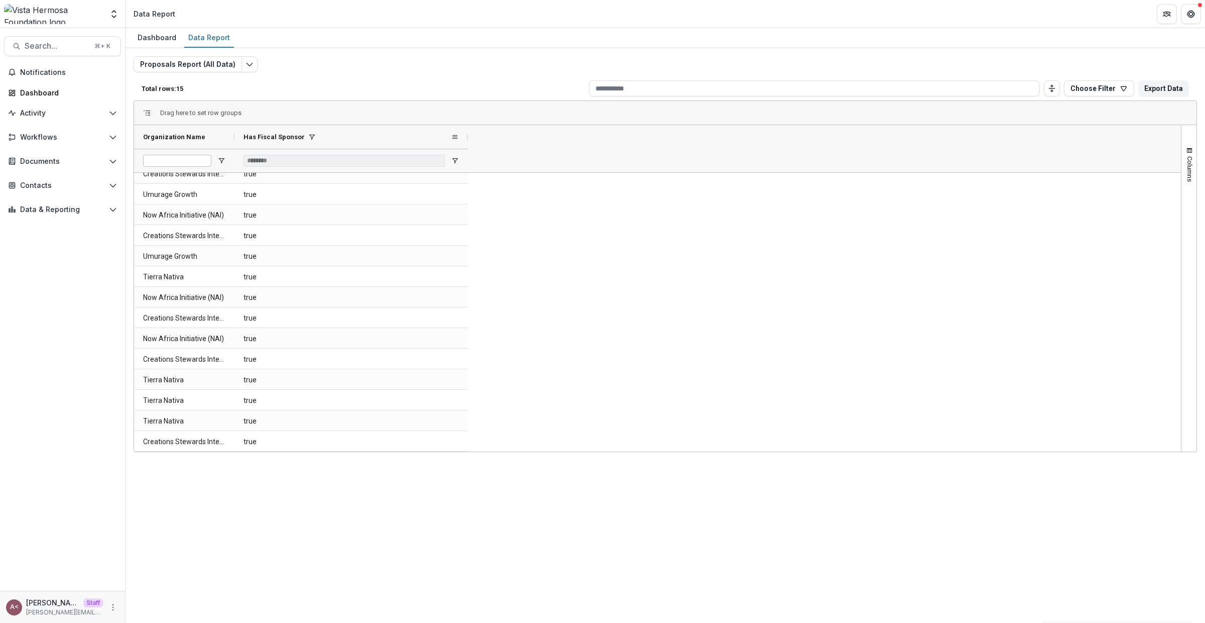
drag, startPoint x: 333, startPoint y: 138, endPoint x: 488, endPoint y: 138, distance: 154.7
click at [470, 138] on div at bounding box center [468, 137] width 4 height 24
click at [509, 185] on div "Tierra Nativa true Creations Stewards International true Umurage Growth true No…" at bounding box center [656, 297] width 1044 height 309
click at [501, 73] on div "Proposals Report (All Data) Total rows: 15 Choose Filter Personal Filters Team …" at bounding box center [666, 242] width 1064 height 372
